Goal: Task Accomplishment & Management: Use online tool/utility

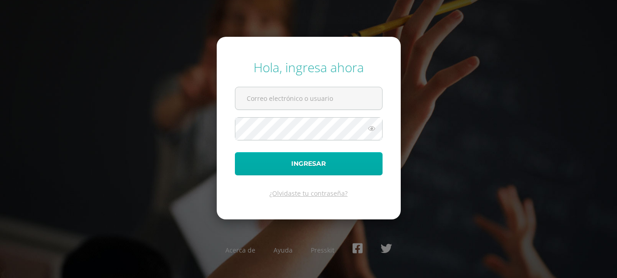
type input "socialesbasico@colegiosantateresita.edu.gt"
click at [317, 157] on button "Ingresar" at bounding box center [309, 163] width 148 height 23
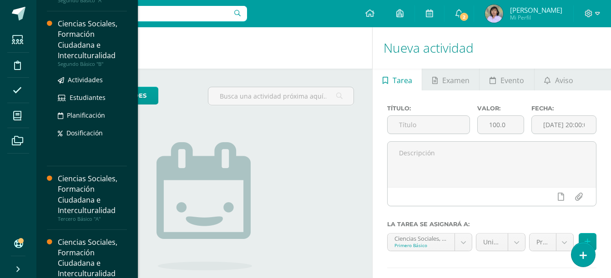
scroll to position [182, 0]
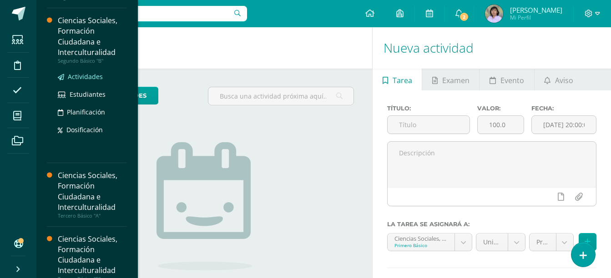
click at [91, 77] on span "Actividades" at bounding box center [85, 76] width 35 height 9
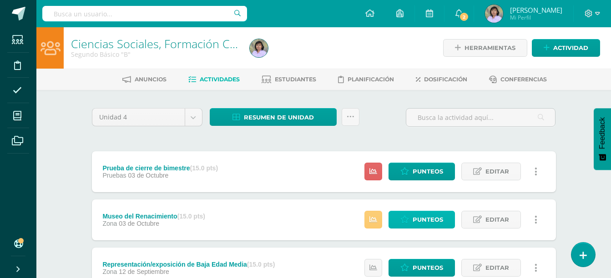
click at [440, 223] on span "Punteos" at bounding box center [427, 219] width 30 height 17
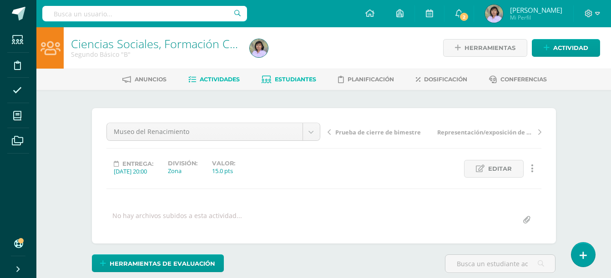
click at [301, 79] on span "Estudiantes" at bounding box center [295, 79] width 41 height 7
